Goal: Information Seeking & Learning: Learn about a topic

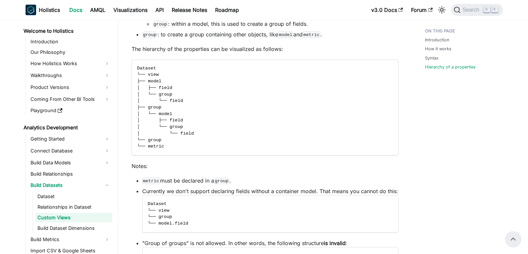
scroll to position [15, 0]
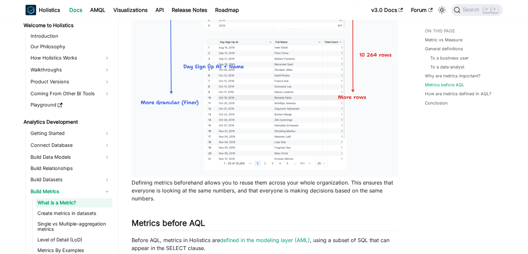
scroll to position [682, 0]
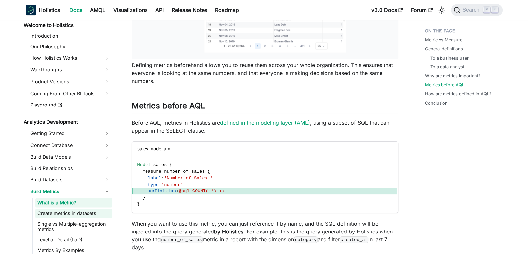
click at [62, 211] on link "Create metrics in datasets" at bounding box center [73, 213] width 77 height 9
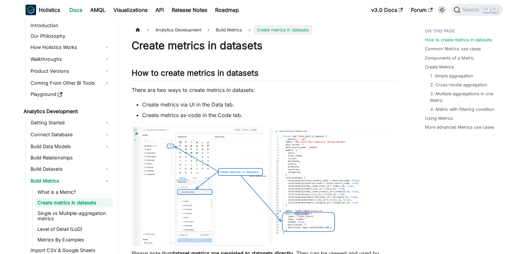
click at [62, 211] on link "Single vs Multiple-aggregation metrics" at bounding box center [73, 216] width 77 height 15
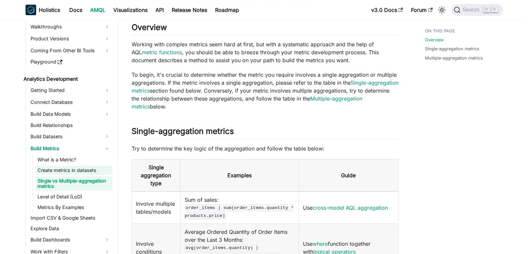
scroll to position [85, 0]
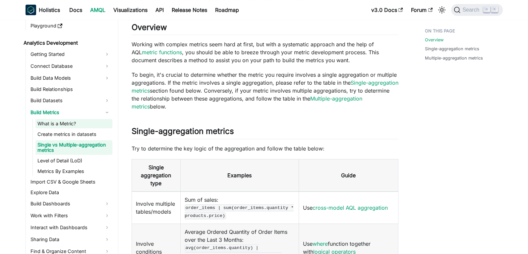
click at [62, 126] on link "What is a Metric?" at bounding box center [73, 123] width 77 height 9
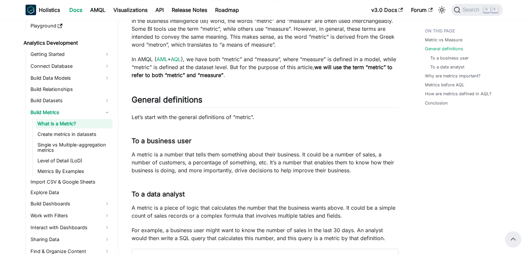
scroll to position [93, 0]
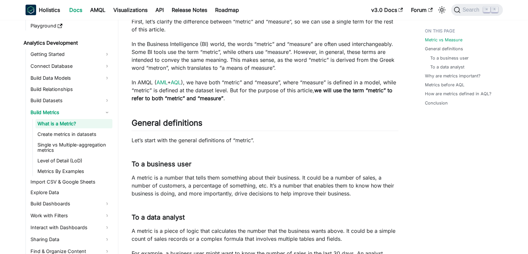
click at [173, 97] on strong "we will use the term “metric” to refer to both “metric” and “measure”" at bounding box center [261, 94] width 261 height 15
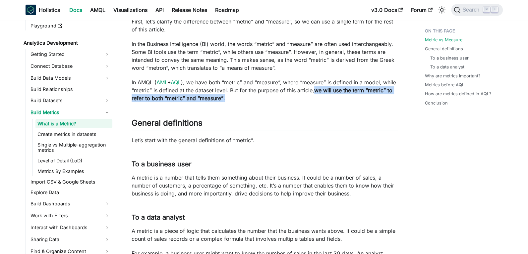
drag, startPoint x: 329, startPoint y: 91, endPoint x: 337, endPoint y: 99, distance: 11.2
click at [337, 99] on p "In AMQL ( AML + AQL ), we have both “metric” and “measure”, where “measure” is …" at bounding box center [264, 90] width 267 height 24
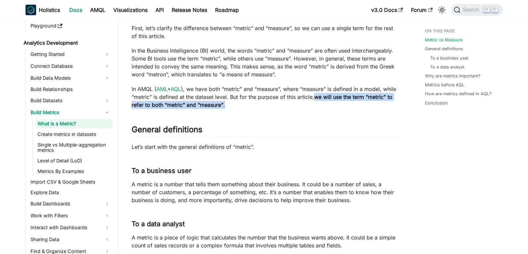
scroll to position [86, 0]
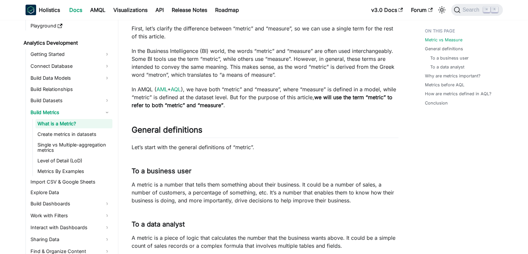
click at [329, 96] on strong "we will use the term “metric” to refer to both “metric” and “measure”" at bounding box center [261, 101] width 261 height 15
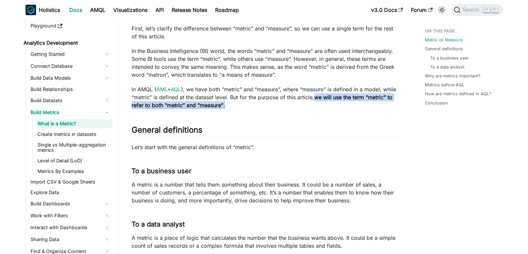
drag, startPoint x: 330, startPoint y: 97, endPoint x: 341, endPoint y: 104, distance: 12.6
click at [341, 104] on p "In AMQL ( AML + AQL ), we have both “metric” and “measure”, where “measure” is …" at bounding box center [264, 97] width 267 height 24
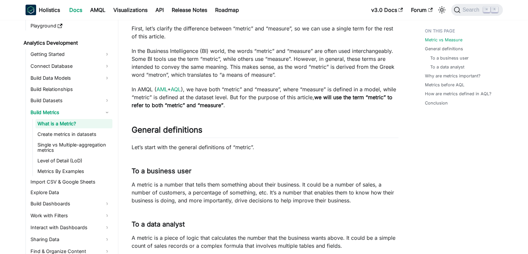
click at [333, 103] on p "In AMQL ( AML + AQL ), we have both “metric” and “measure”, where “measure” is …" at bounding box center [264, 97] width 267 height 24
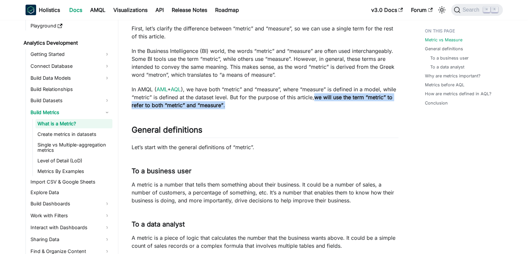
drag, startPoint x: 334, startPoint y: 106, endPoint x: 329, endPoint y: 98, distance: 8.8
click at [329, 98] on p "In AMQL ( AML + AQL ), we have both “metric” and “measure”, where “measure” is …" at bounding box center [264, 97] width 267 height 24
copy p "we will use the term “metric” to refer to both “metric” and “measure” ."
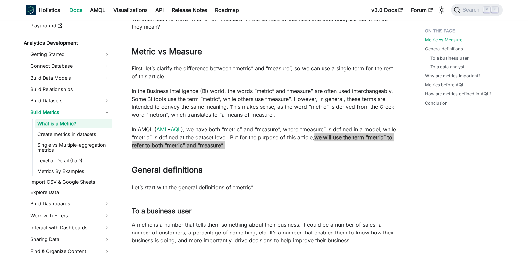
scroll to position [0, 0]
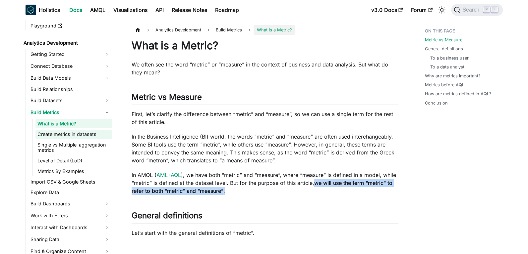
click at [65, 134] on link "Create metrics in datasets" at bounding box center [73, 134] width 77 height 9
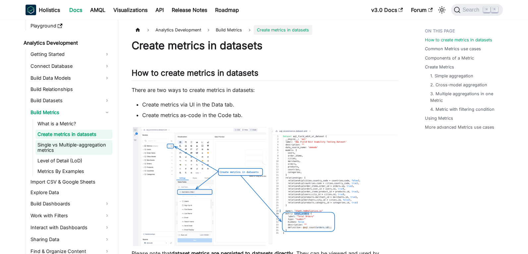
click at [65, 149] on link "Single vs Multiple-aggregation metrics" at bounding box center [73, 147] width 77 height 15
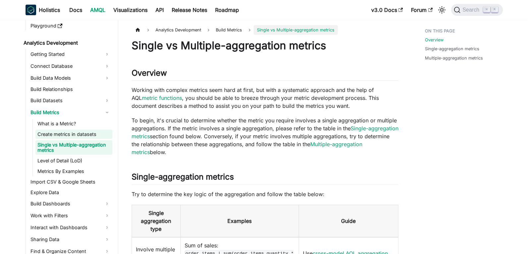
click at [68, 134] on link "Create metrics in datasets" at bounding box center [73, 134] width 77 height 9
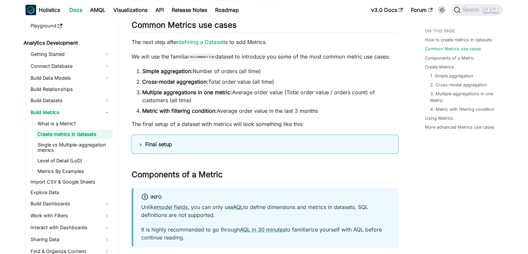
scroll to position [274, 0]
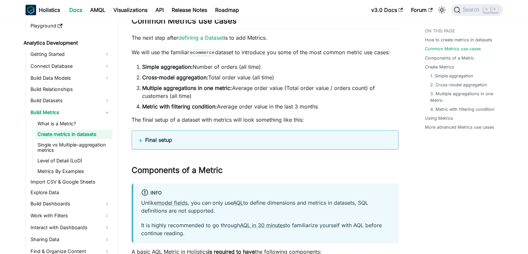
click at [193, 136] on summary "Final setup" at bounding box center [265, 140] width 250 height 8
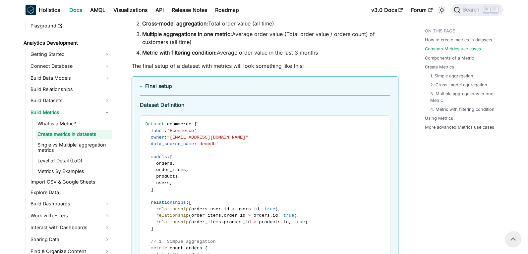
scroll to position [326, 0]
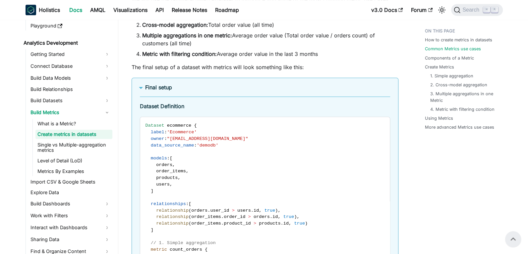
click at [184, 90] on summary "Final setup" at bounding box center [265, 87] width 250 height 8
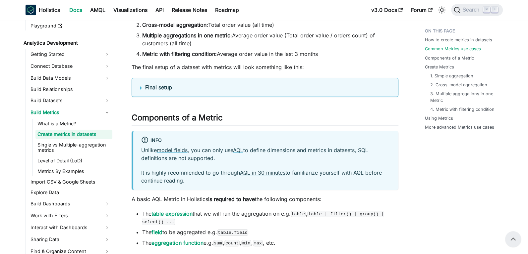
click at [154, 88] on b "Final setup" at bounding box center [158, 87] width 27 height 7
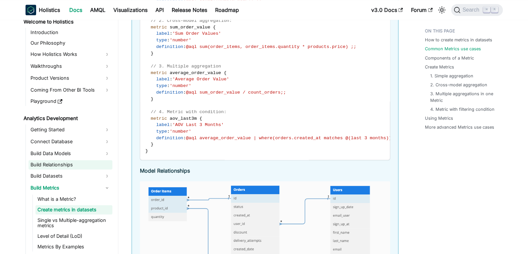
scroll to position [0, 0]
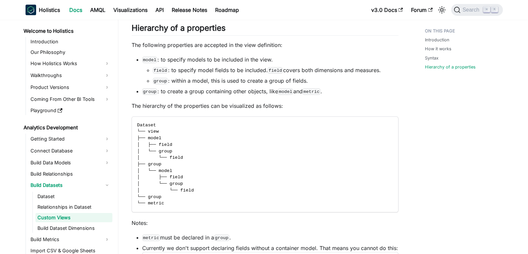
scroll to position [15, 0]
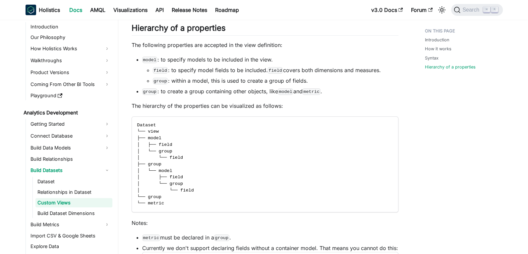
click at [303, 104] on p "The hierarchy of the properties can be visualized as follows:" at bounding box center [264, 106] width 267 height 8
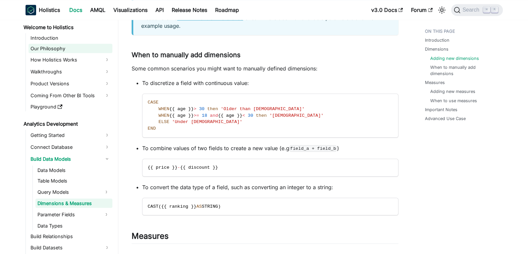
scroll to position [957, 0]
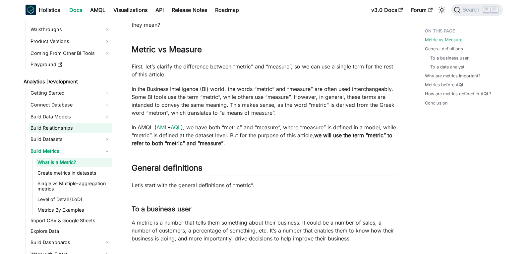
scroll to position [100, 0]
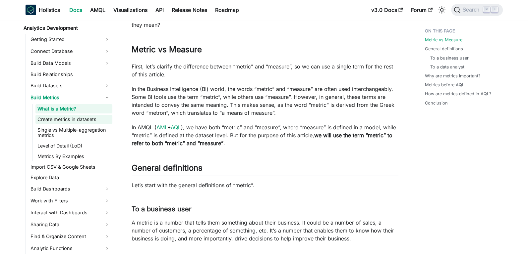
click at [83, 119] on link "Create metrics in datasets" at bounding box center [73, 119] width 77 height 9
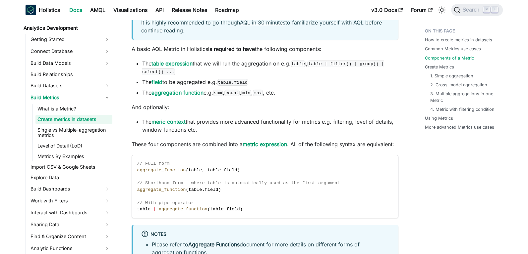
scroll to position [478, 0]
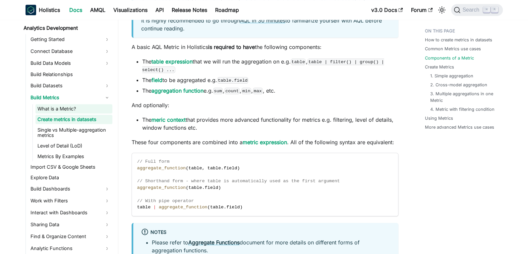
click at [65, 110] on link "What is a Metric?" at bounding box center [73, 108] width 77 height 9
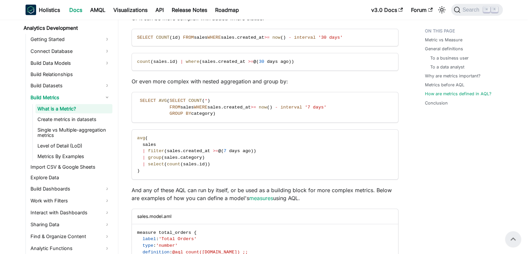
scroll to position [1421, 0]
drag, startPoint x: 140, startPoint y: 151, endPoint x: 269, endPoint y: 149, distance: 128.5
click at [269, 149] on code "avg ( sales | filter ( sales . created_at >= @ ( [DATE] ) ) | group ( sales . c…" at bounding box center [264, 154] width 265 height 50
copy span "| filter ( sales . created_at >= @ ( [DATE] ) )"
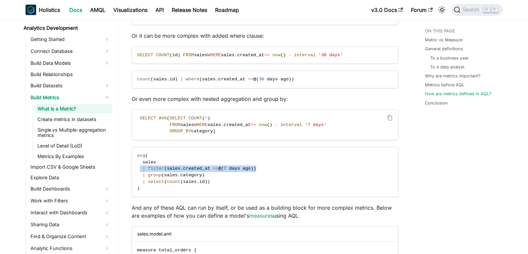
scroll to position [1408, 0]
